Goal: Transaction & Acquisition: Subscribe to service/newsletter

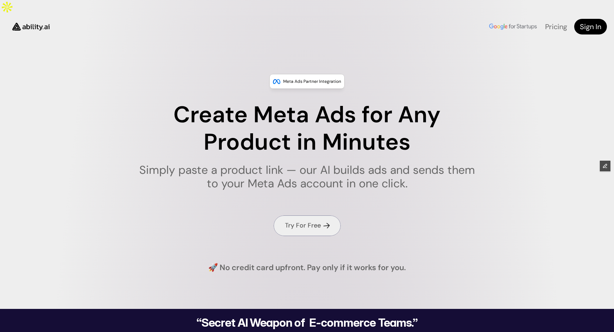
click at [297, 215] on link "Try For Free" at bounding box center [306, 225] width 67 height 20
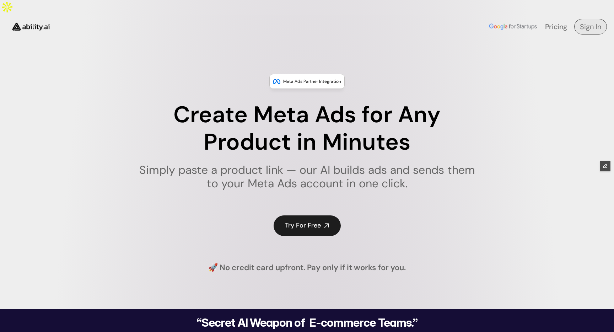
click at [577, 19] on link "Sign In" at bounding box center [590, 27] width 33 height 16
